Goal: Task Accomplishment & Management: Manage account settings

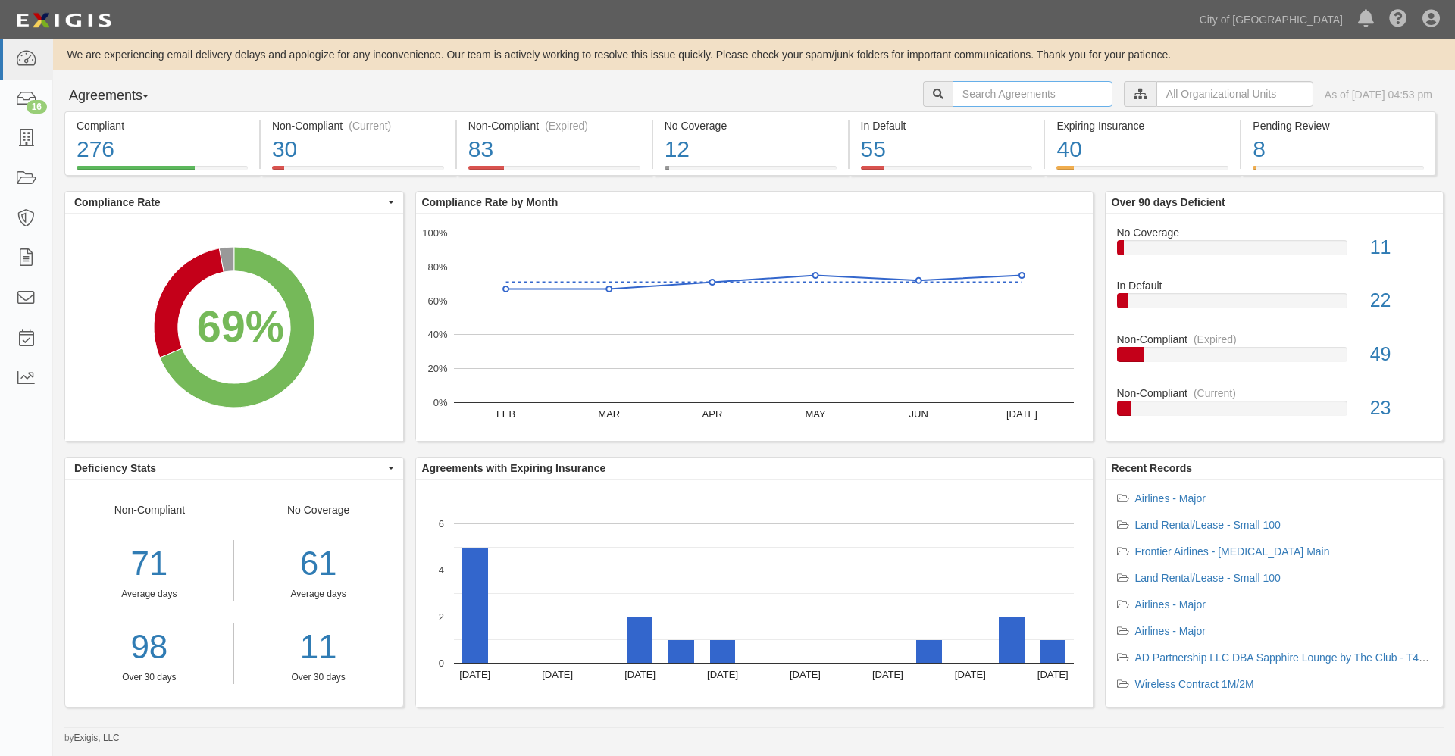
click at [953, 86] on input "text" at bounding box center [1033, 94] width 160 height 26
type input "58778"
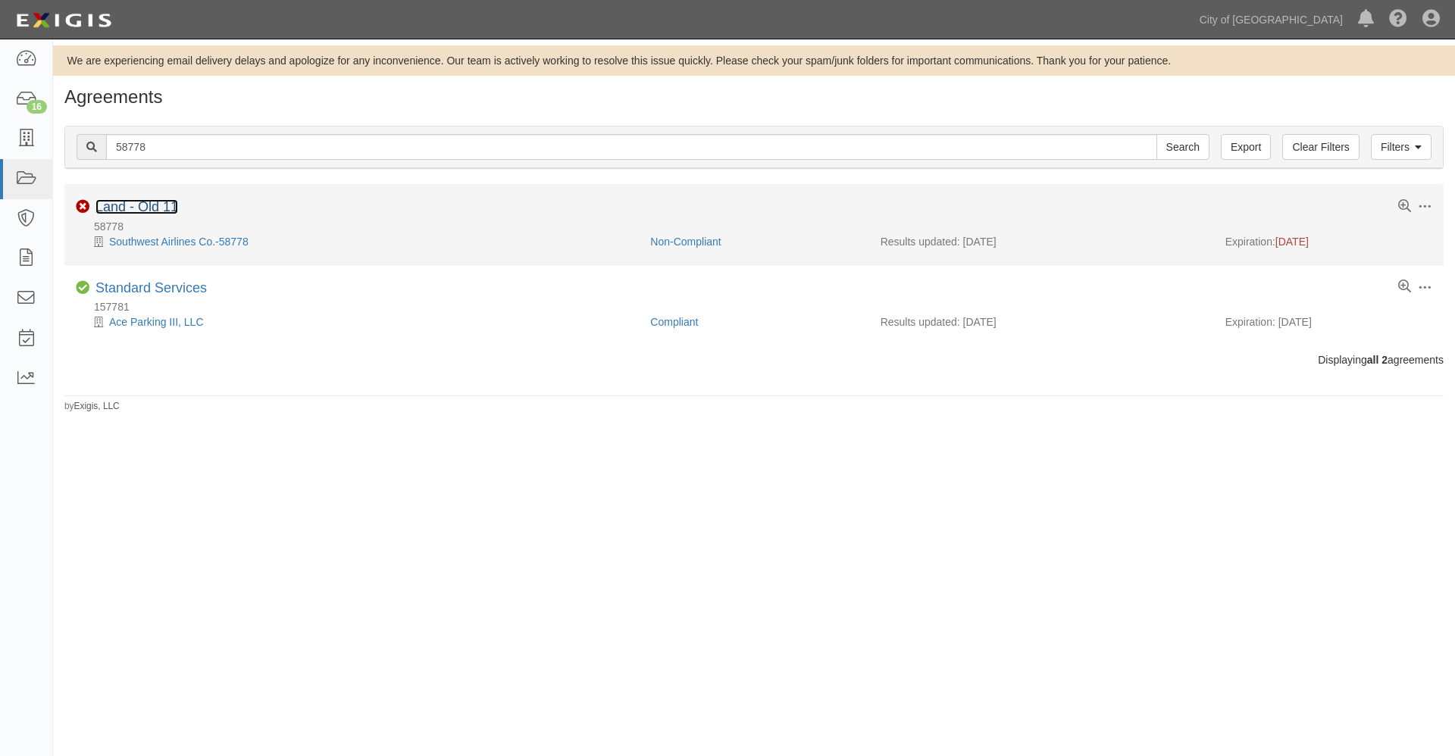
click at [143, 208] on link "Land - Old 11" at bounding box center [136, 206] width 83 height 15
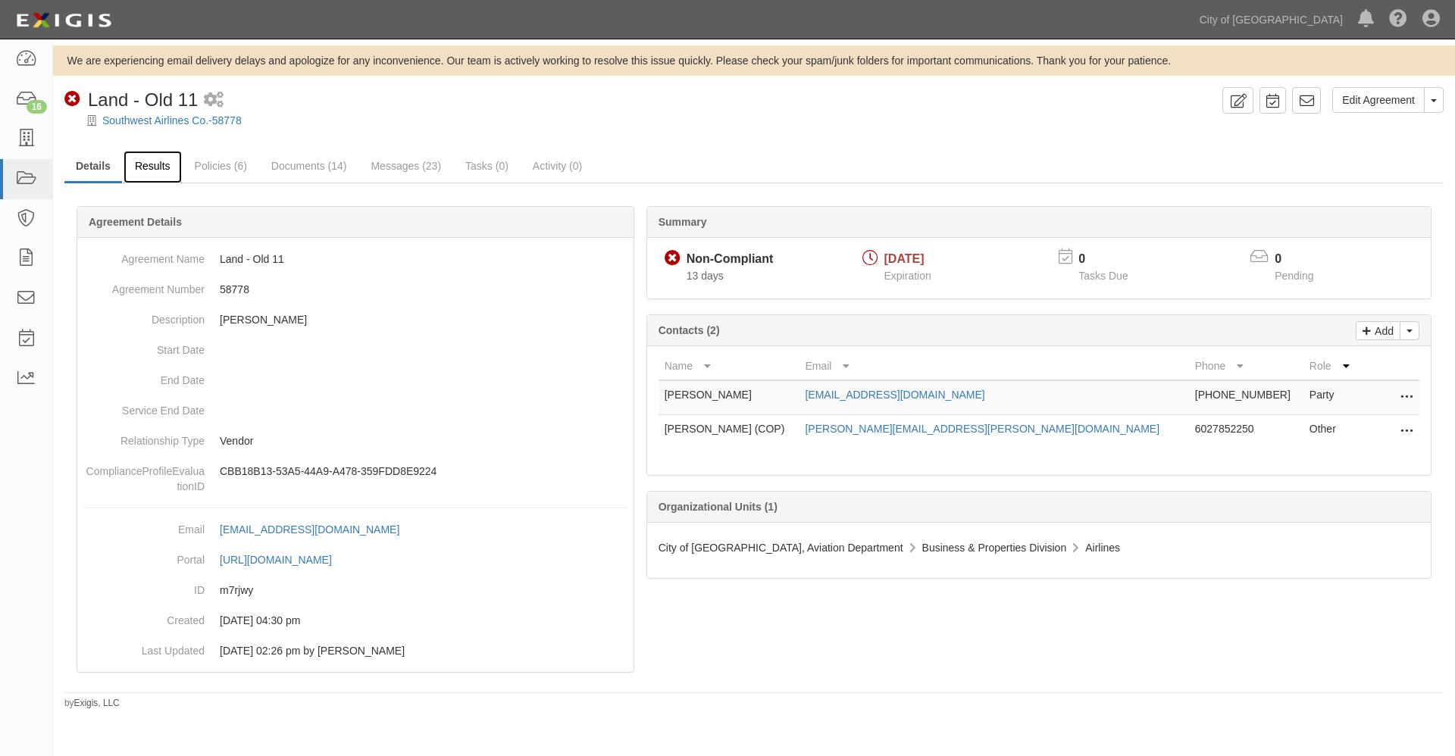
click at [163, 169] on link "Results" at bounding box center [153, 167] width 58 height 33
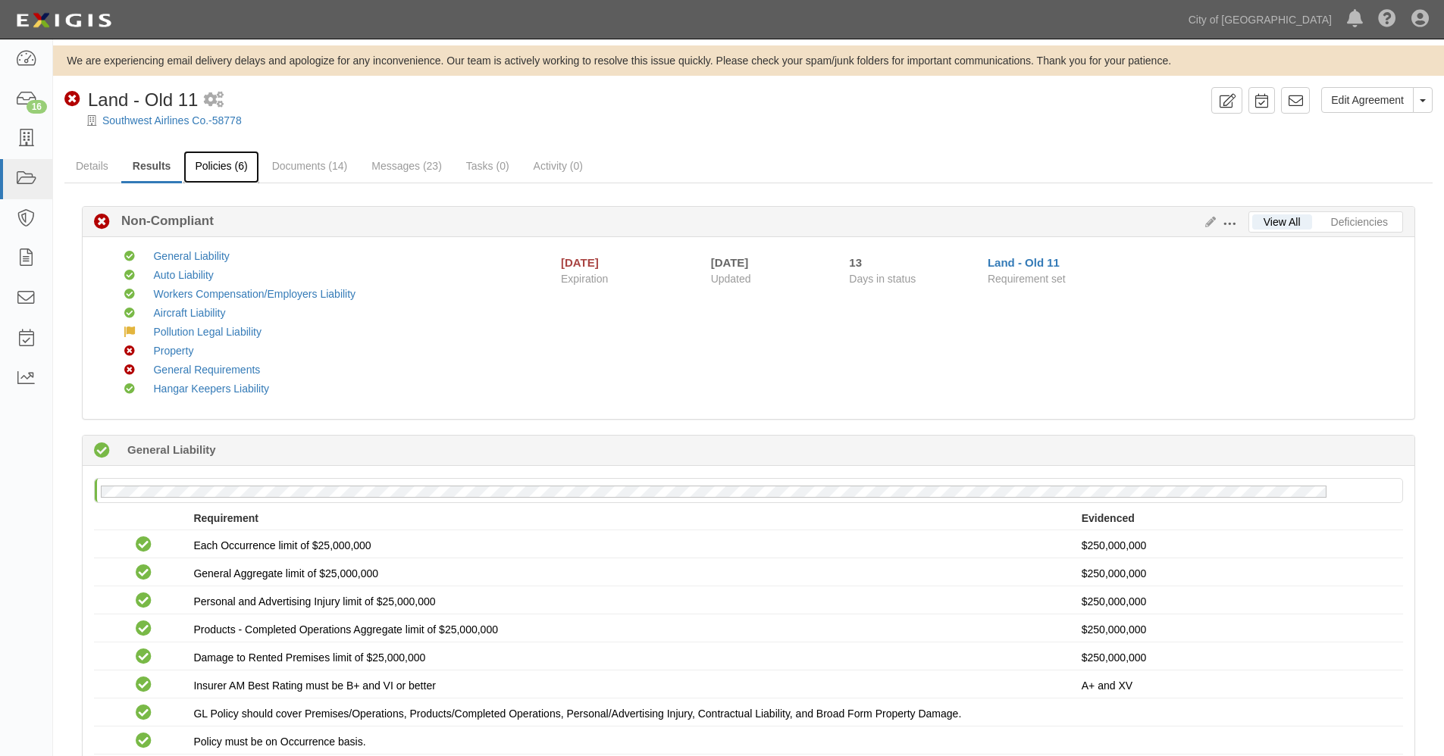
click at [225, 170] on link "Policies (6)" at bounding box center [220, 167] width 75 height 33
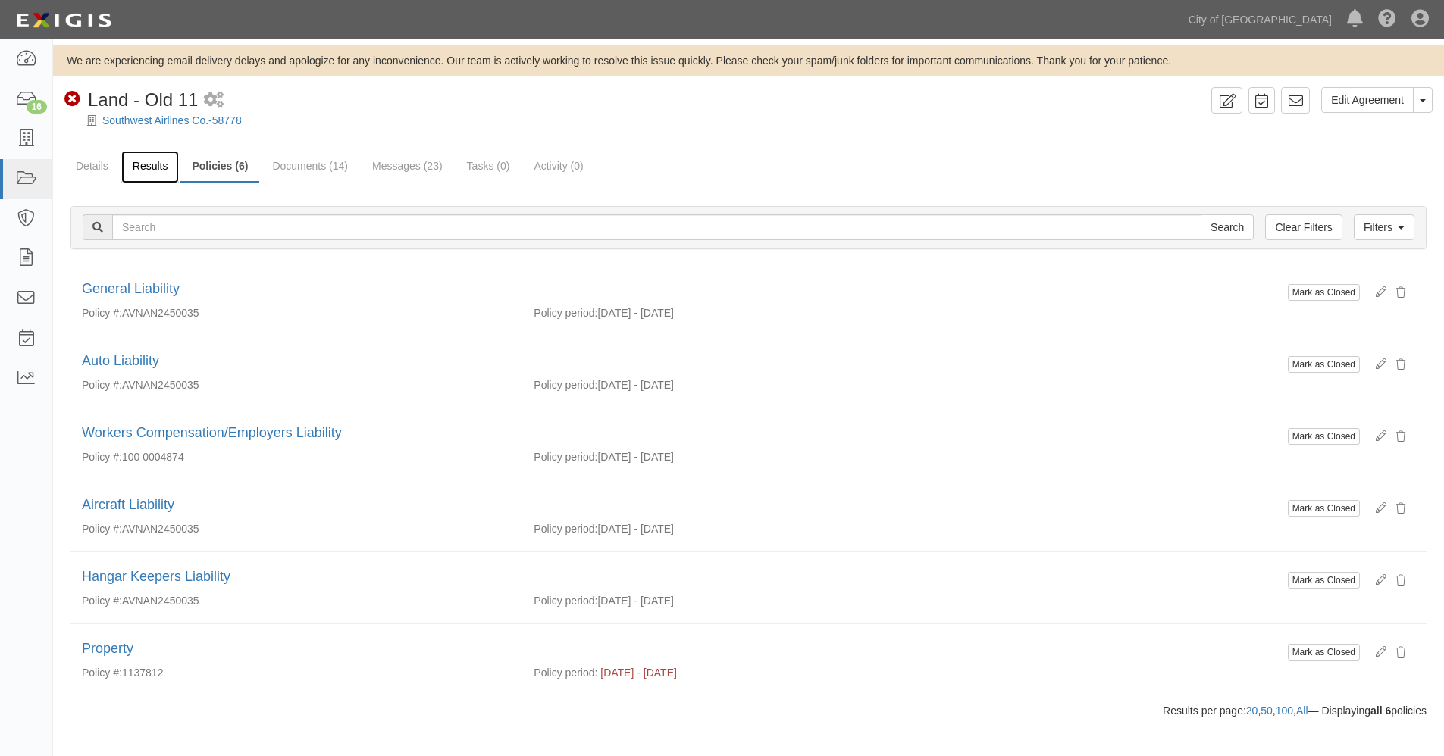
click at [152, 167] on link "Results" at bounding box center [150, 167] width 58 height 33
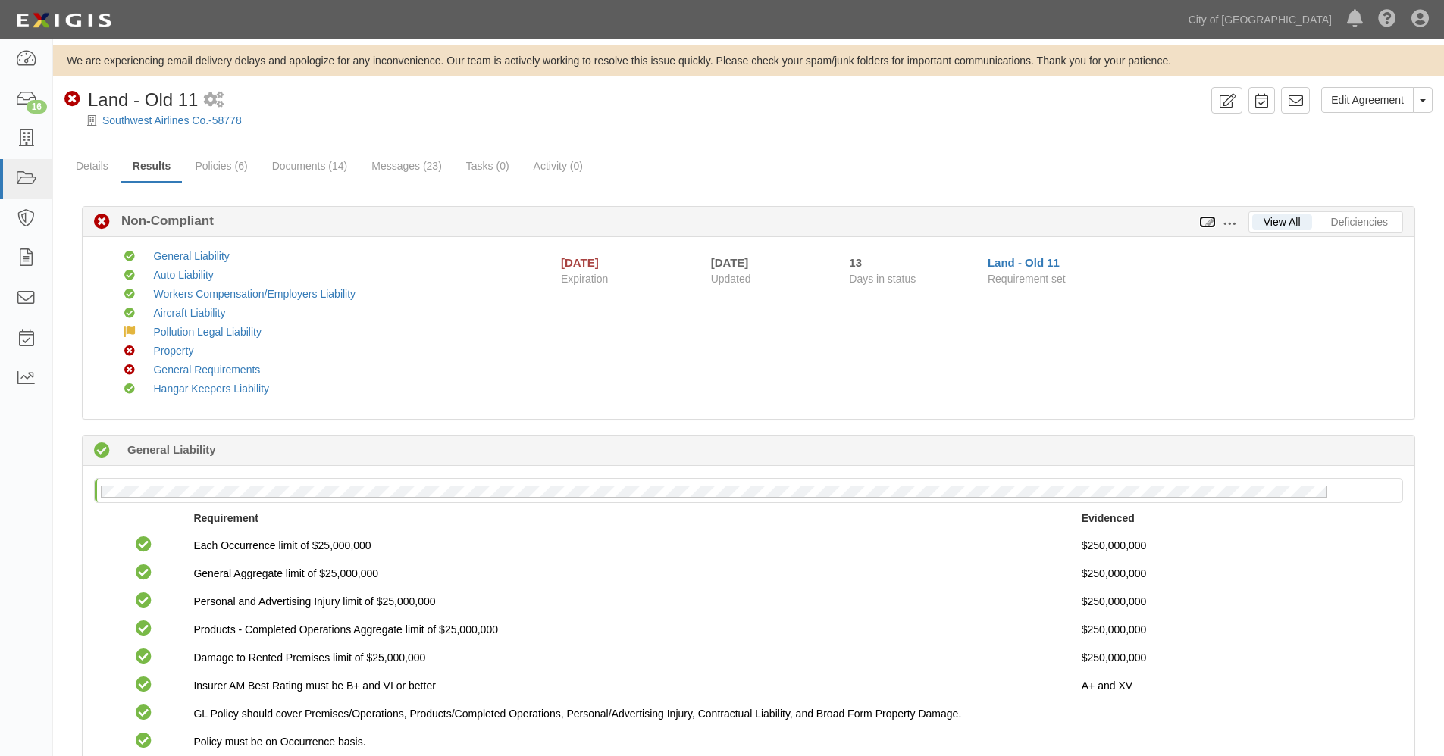
click at [1210, 218] on icon at bounding box center [1207, 222] width 17 height 11
click at [1229, 221] on span at bounding box center [1229, 224] width 14 height 14
click at [1284, 218] on link "Edit Requirements" at bounding box center [1299, 220] width 120 height 27
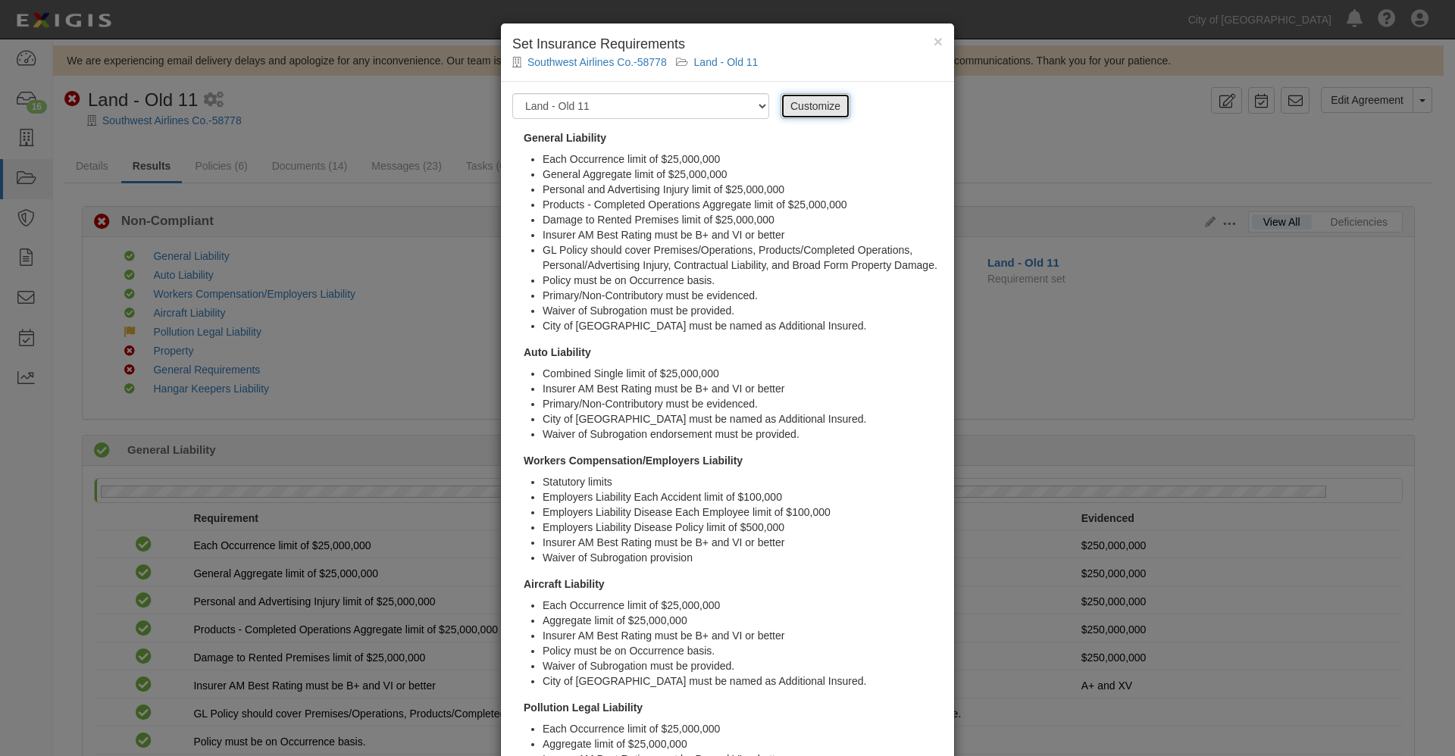
click at [812, 107] on link "Customize" at bounding box center [816, 106] width 70 height 26
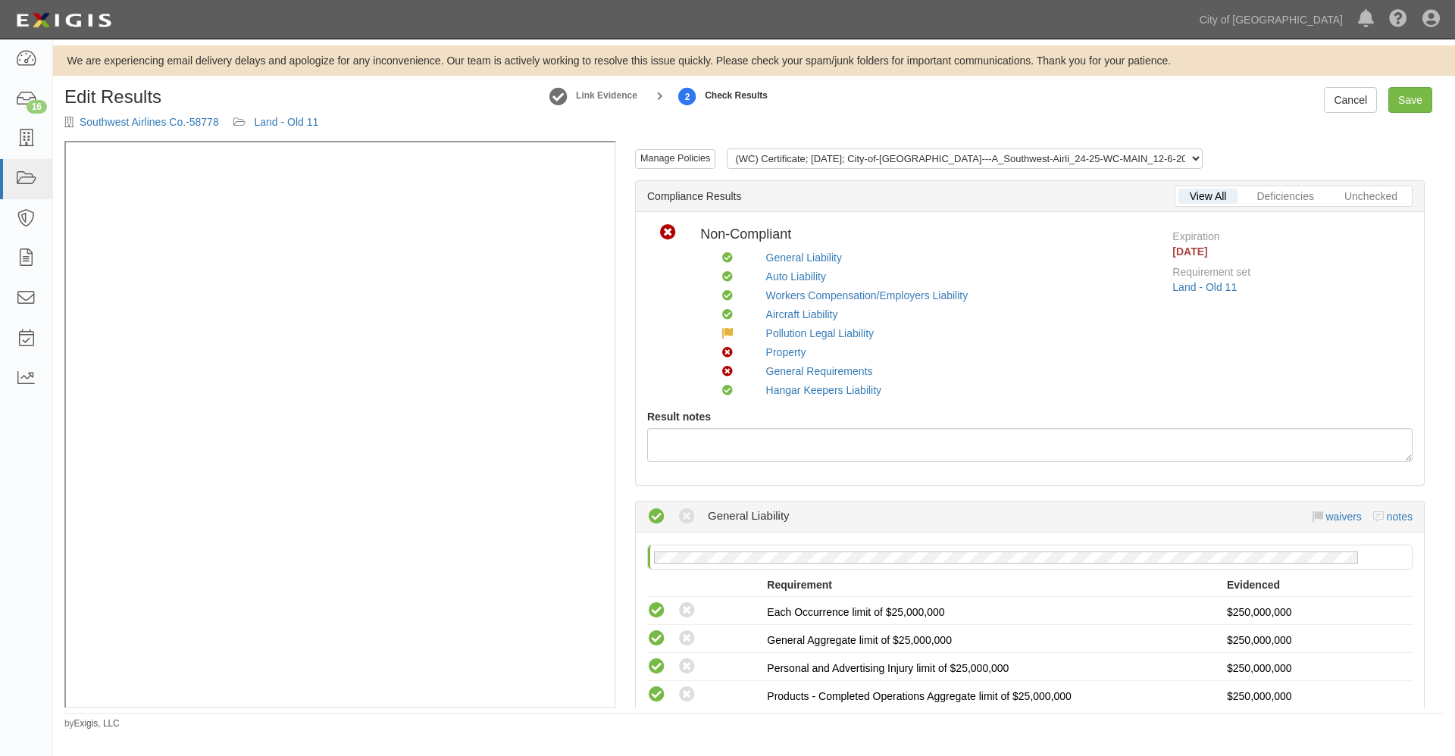
scroll to position [252, 0]
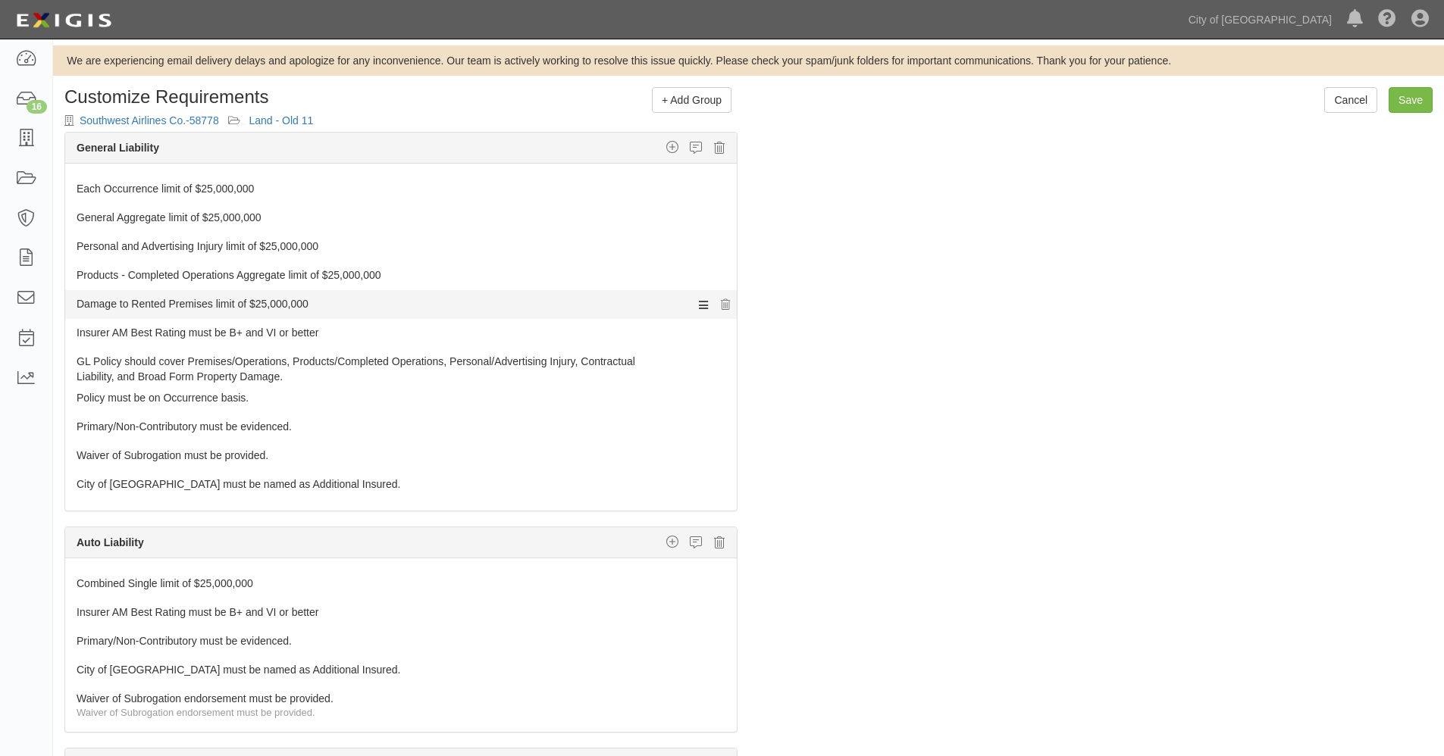
click at [699, 305] on icon at bounding box center [703, 305] width 9 height 14
click at [256, 305] on link "Damage to Rented Premises limit of $25,000,000" at bounding box center [373, 300] width 592 height 21
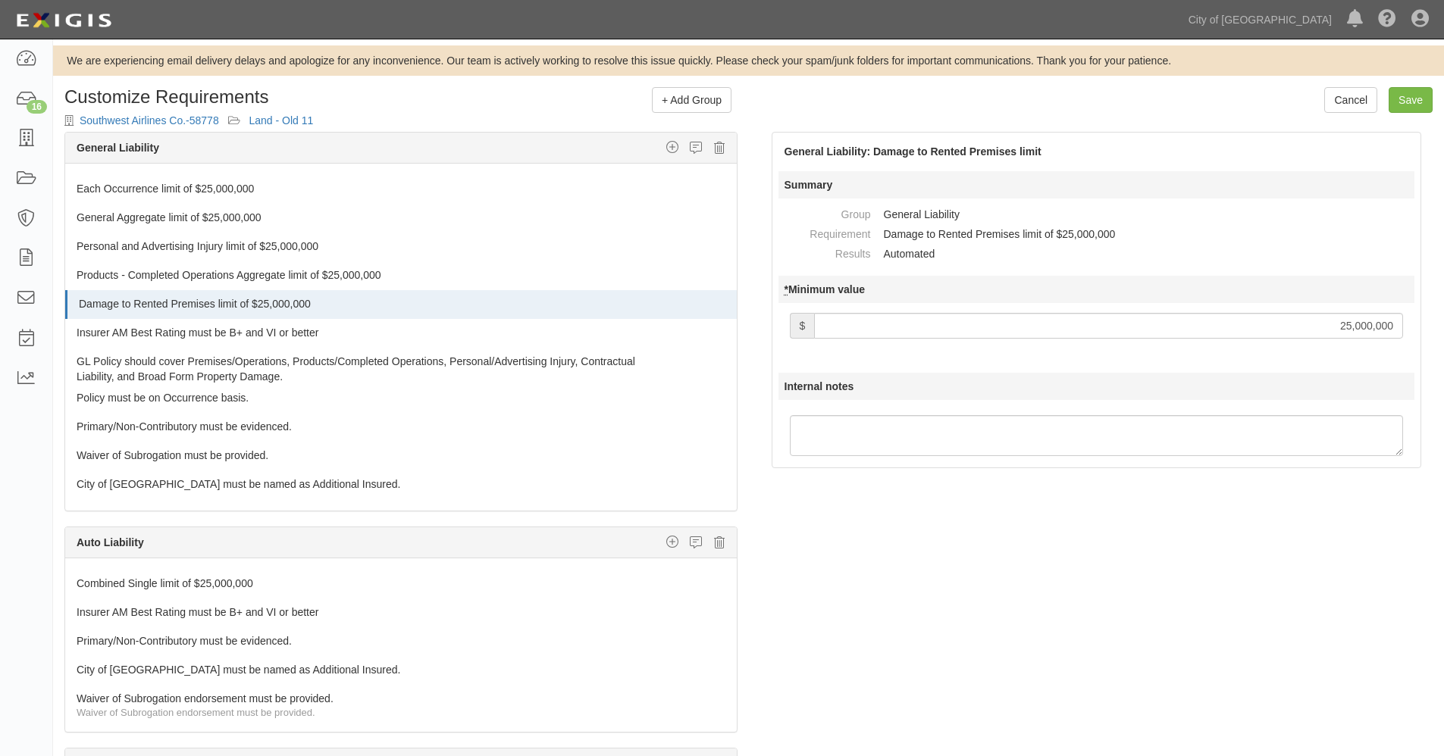
drag, startPoint x: 1337, startPoint y: 330, endPoint x: 1350, endPoint y: 326, distance: 13.4
click at [1350, 326] on input "25,000,000" at bounding box center [1108, 326] width 589 height 26
type input "1,000,000"
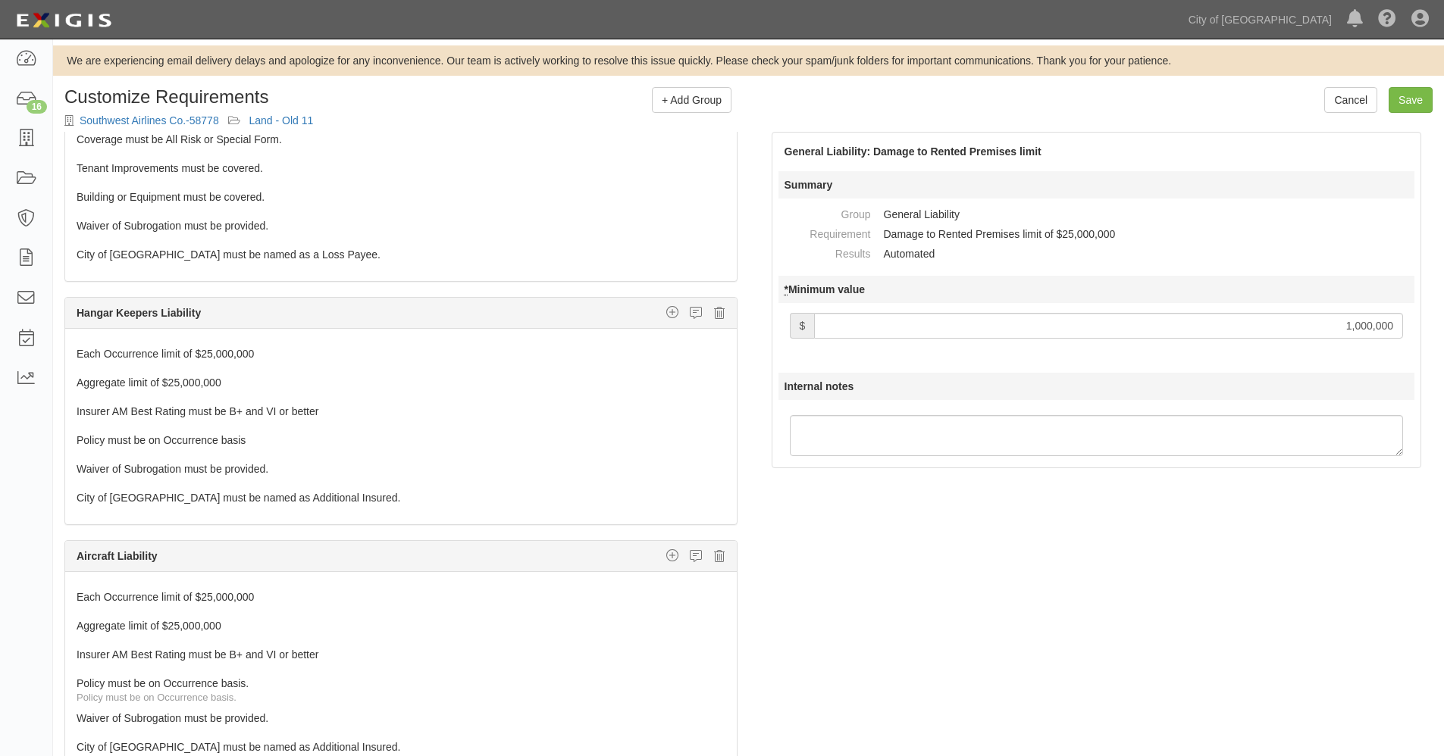
scroll to position [1237, 0]
click at [218, 354] on link "Each Occurrence limit of $25,000,000" at bounding box center [373, 348] width 592 height 21
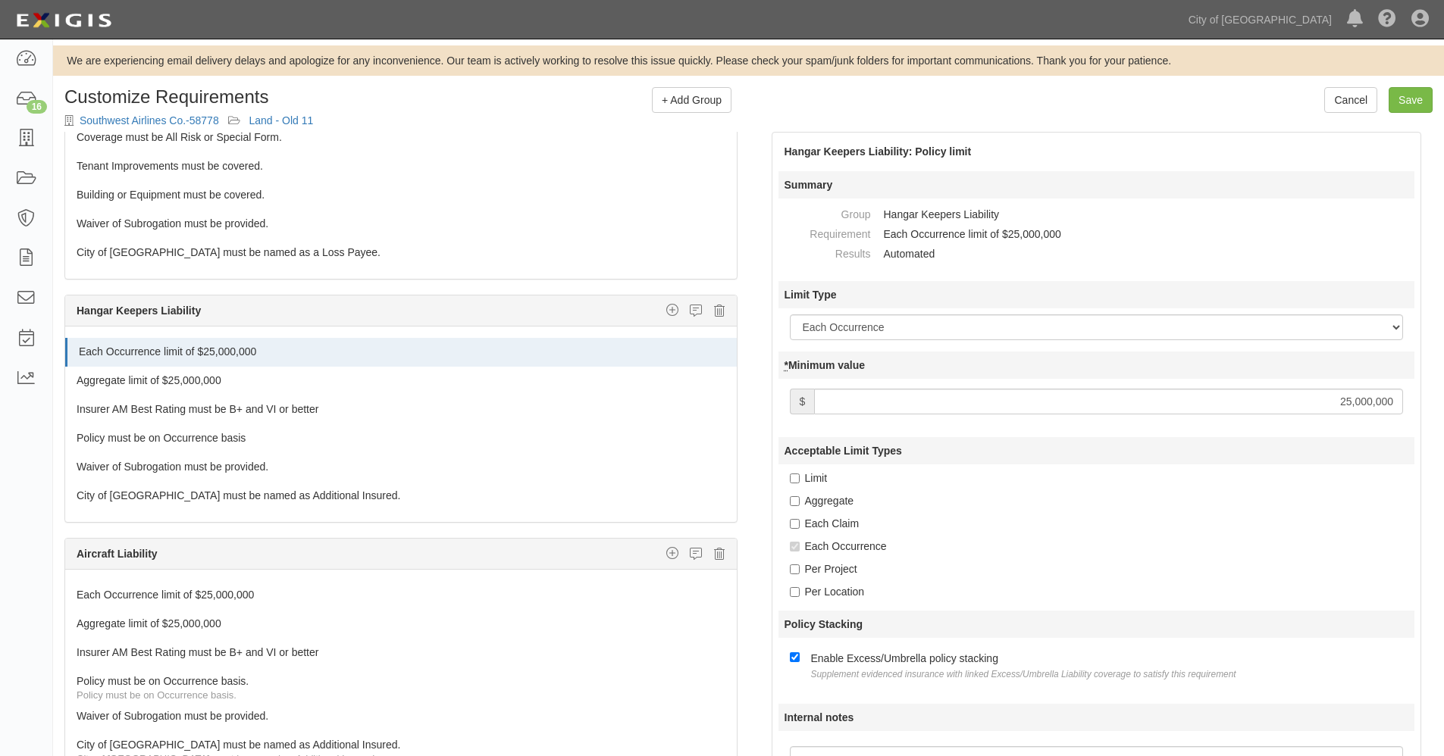
click at [1350, 406] on input "25,000,000" at bounding box center [1108, 402] width 589 height 26
type input "250,000,000"
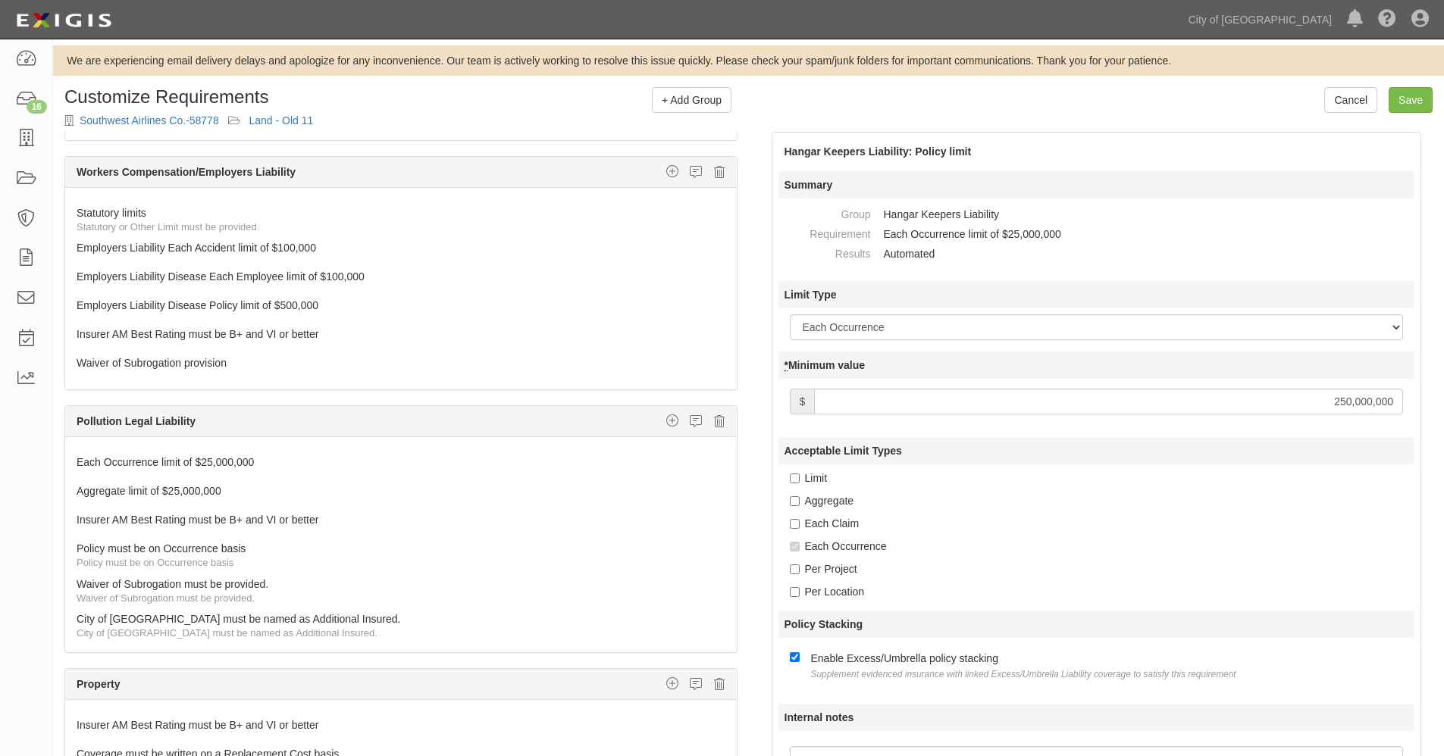
scroll to position [0, 0]
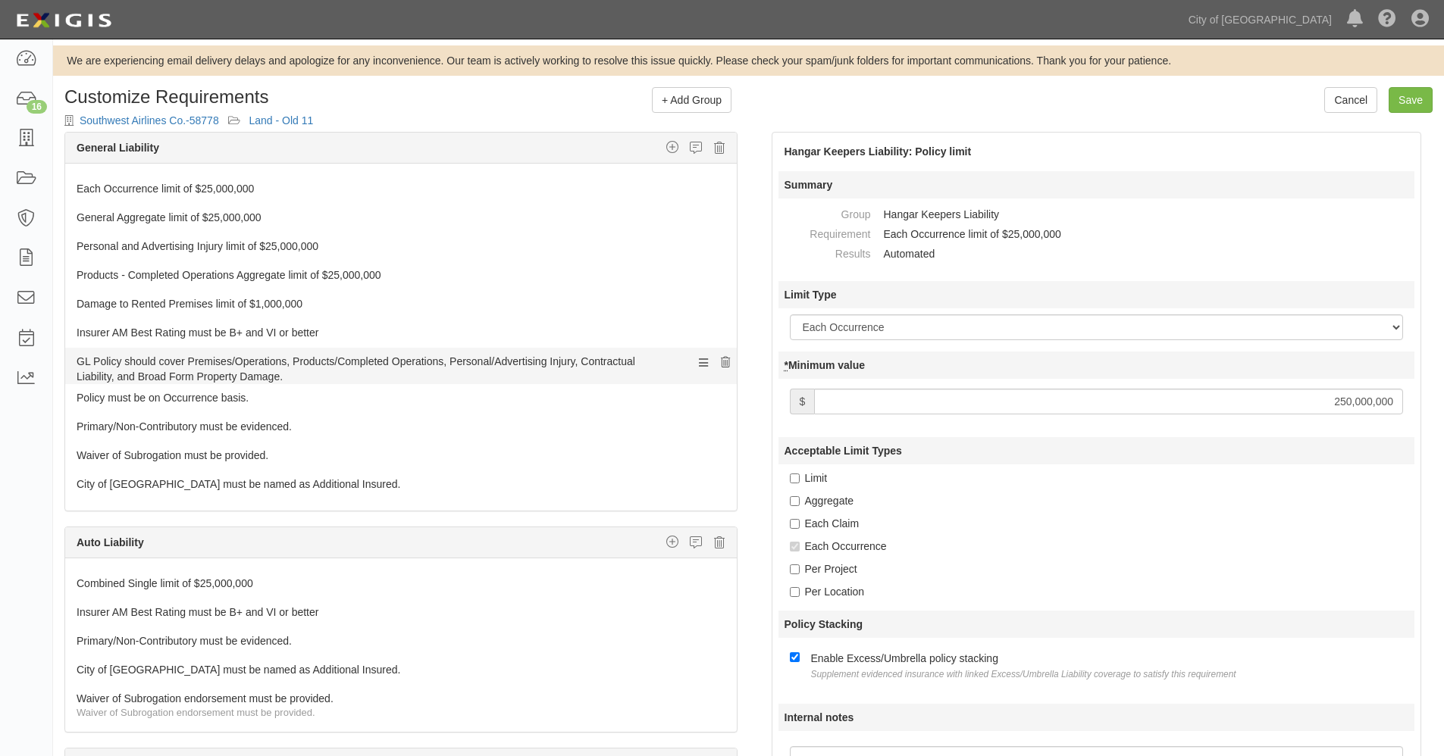
click at [721, 361] on icon at bounding box center [725, 363] width 9 height 11
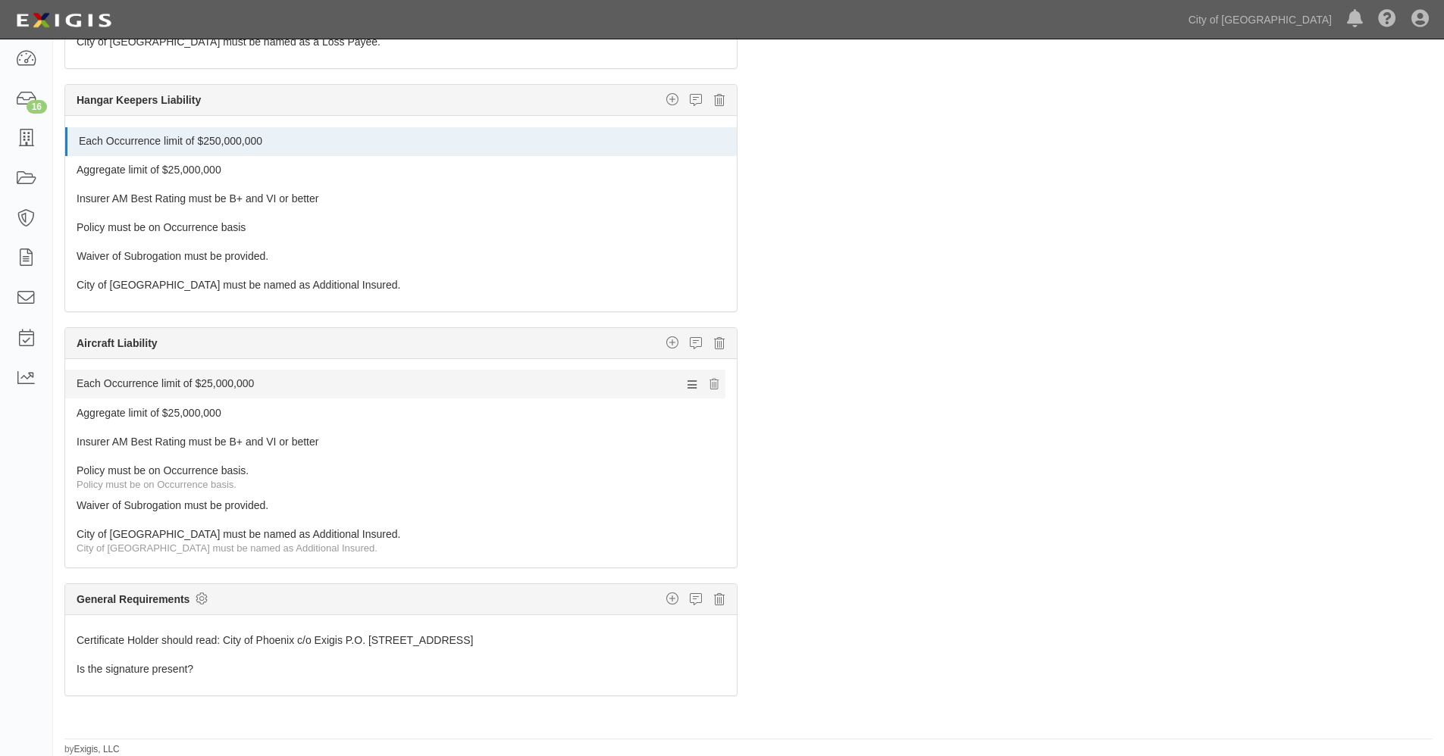
scroll to position [1244, 0]
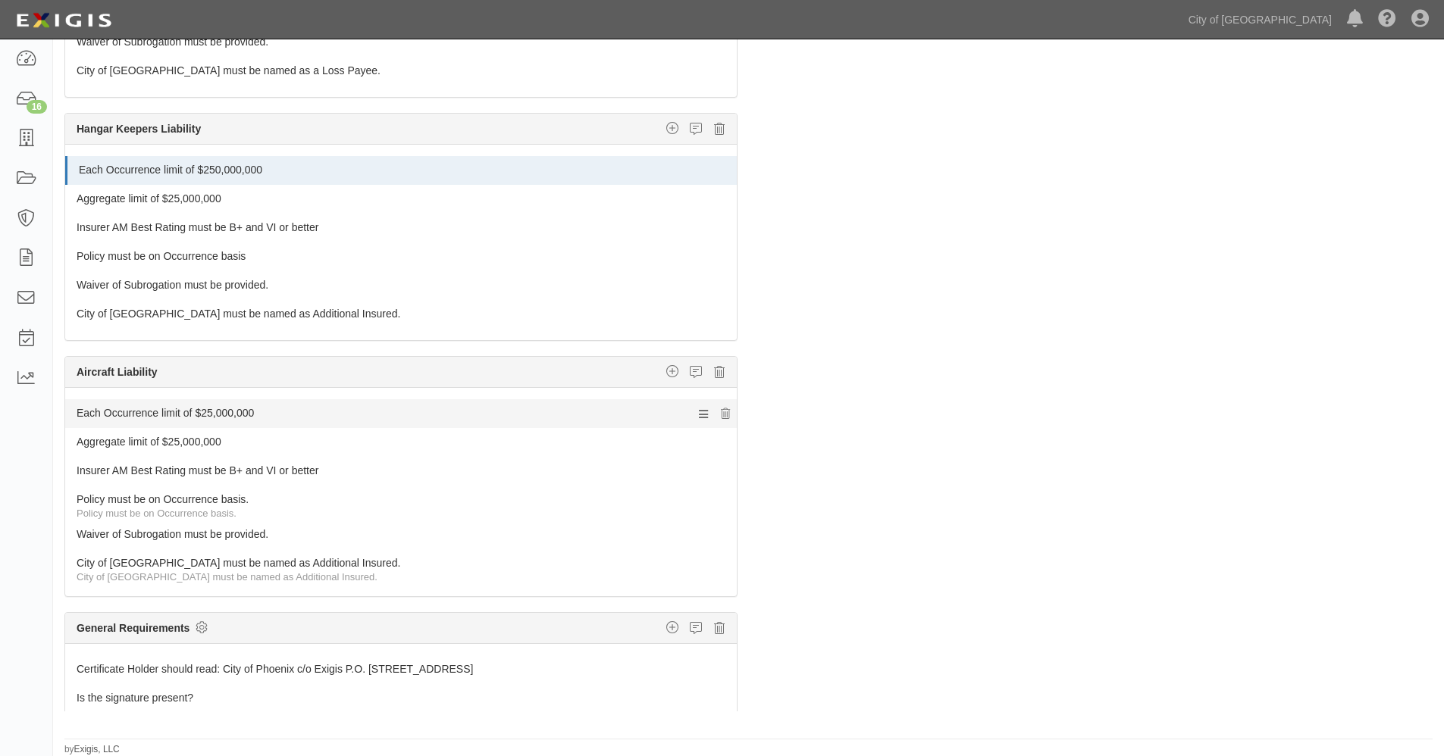
click at [260, 407] on link "Each Occurrence limit of $25,000,000" at bounding box center [373, 409] width 592 height 21
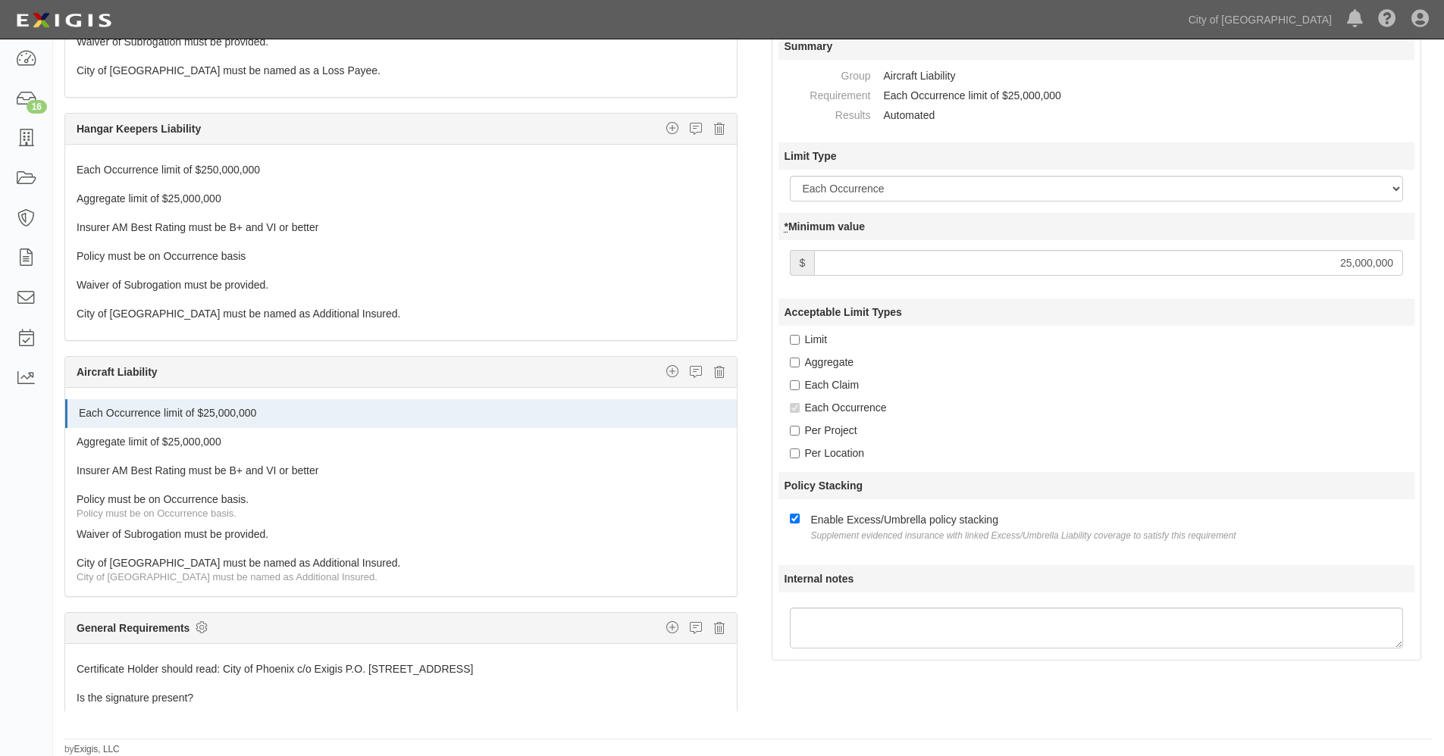
click at [1347, 263] on input "25,000,000" at bounding box center [1108, 263] width 589 height 26
type input "250,000,000"
click at [721, 446] on icon at bounding box center [725, 443] width 9 height 11
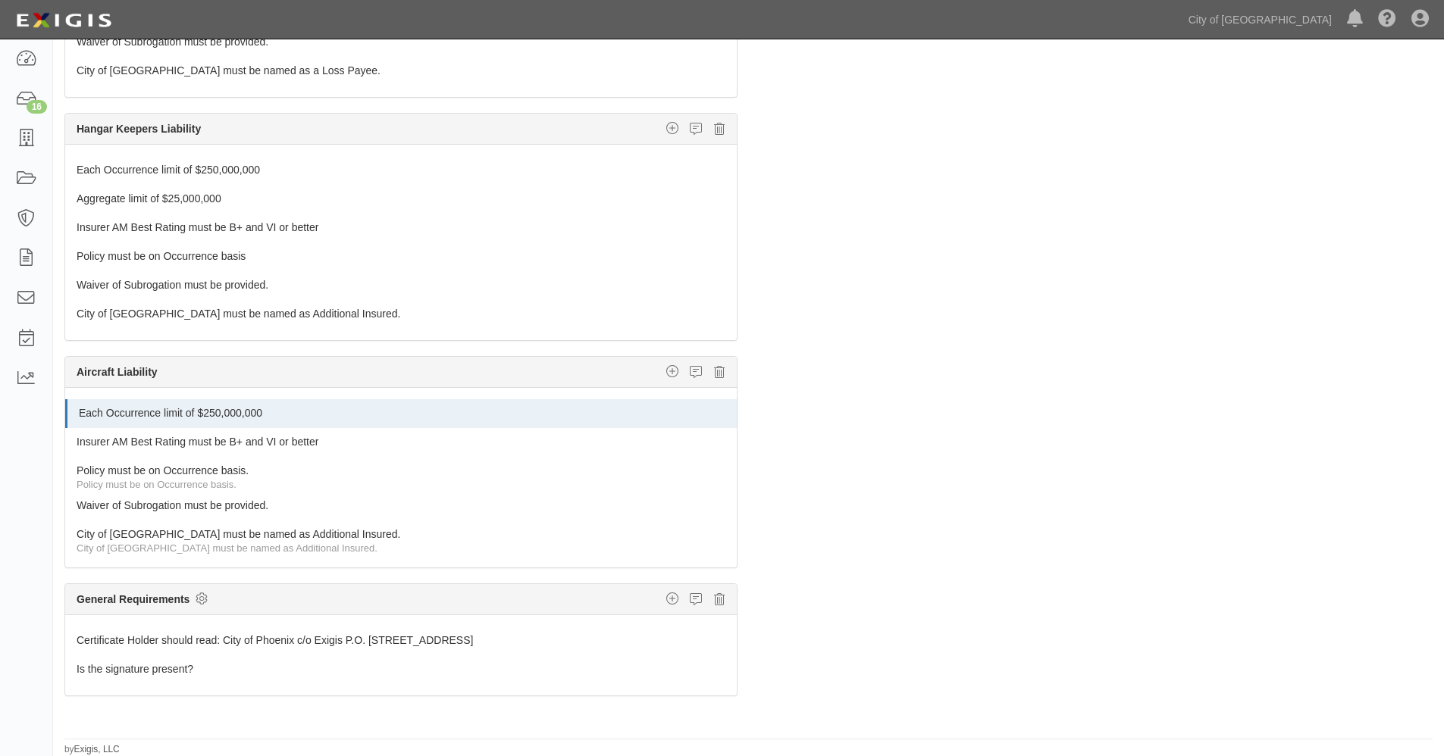
click at [853, 224] on div "The requirements in red require changes in order to save. General Liability Add…" at bounding box center [748, 363] width 1391 height 741
